Goal: Task Accomplishment & Management: Manage account settings

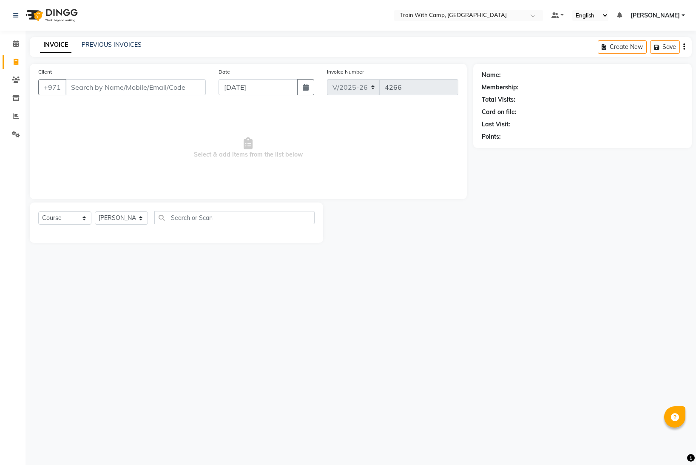
select select "910"
select select "service"
select select "14965"
click at [673, 17] on span "[PERSON_NAME]" at bounding box center [654, 15] width 49 height 9
click at [639, 57] on link "Sign out" at bounding box center [641, 58] width 78 height 13
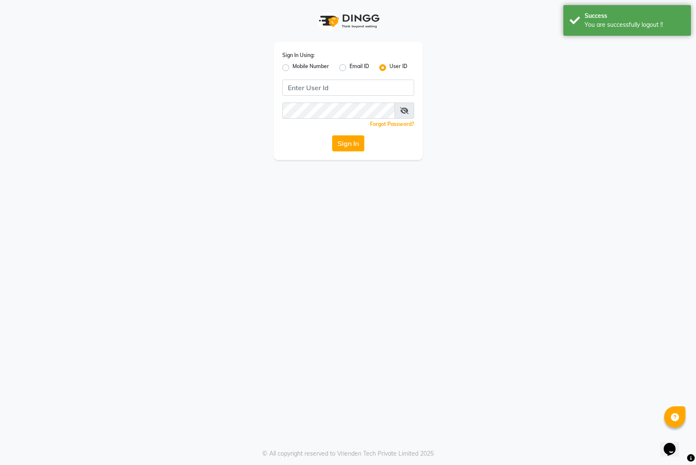
click at [292, 68] on label "Mobile Number" at bounding box center [310, 67] width 37 height 10
click at [292, 68] on input "Mobile Number" at bounding box center [295, 65] width 6 height 6
radio input "true"
radio input "false"
click at [300, 85] on div at bounding box center [297, 86] width 28 height 9
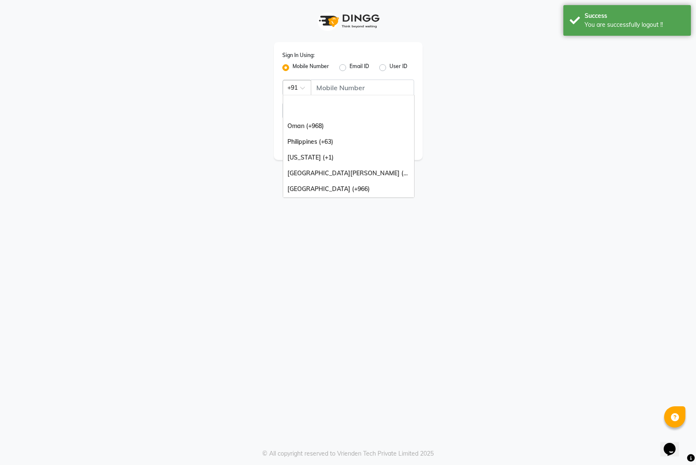
scroll to position [213, 0]
click at [355, 172] on div "[GEOGRAPHIC_DATA] (+971)" at bounding box center [348, 174] width 131 height 16
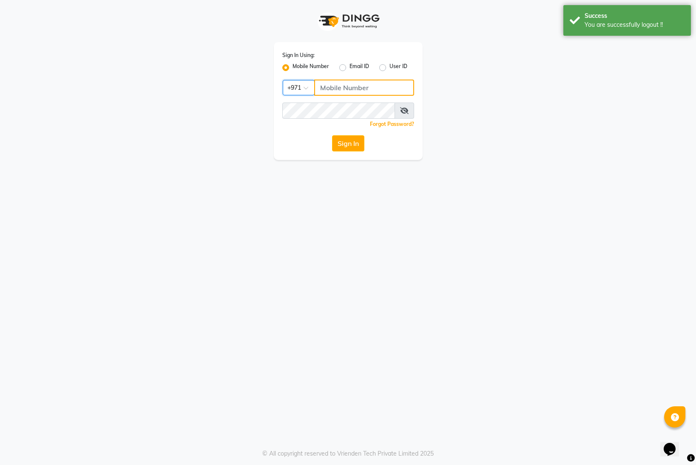
click at [345, 92] on input "Username" at bounding box center [364, 87] width 100 height 16
type input "526226156"
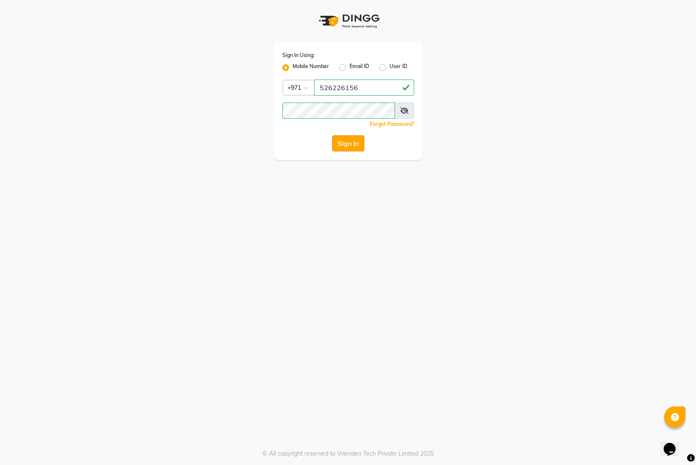
click at [349, 142] on button "Sign In" at bounding box center [348, 143] width 32 height 16
